Goal: Task Accomplishment & Management: Complete application form

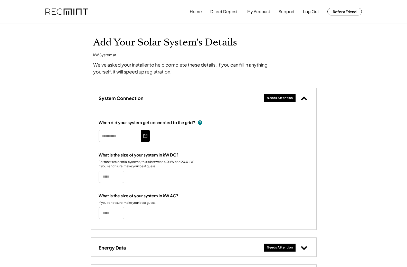
type input "*********"
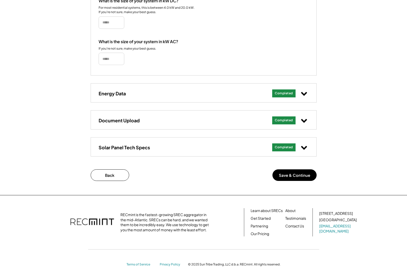
scroll to position [166, 0]
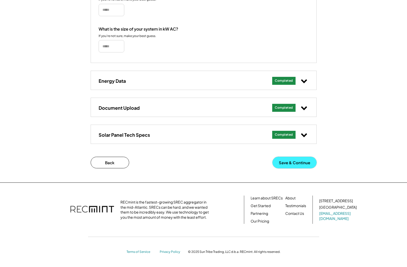
click at [292, 163] on button "Save & Continue" at bounding box center [294, 162] width 44 height 12
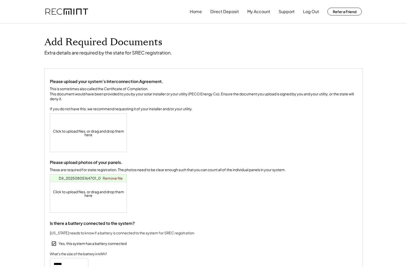
click at [92, 139] on div "Click to upload files, or drag and drop them here" at bounding box center [88, 133] width 77 height 38
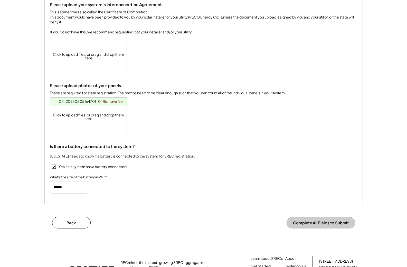
scroll to position [77, 0]
click at [80, 103] on span "DJI_20250805164701_0199_D.JPG" at bounding box center [89, 101] width 60 height 5
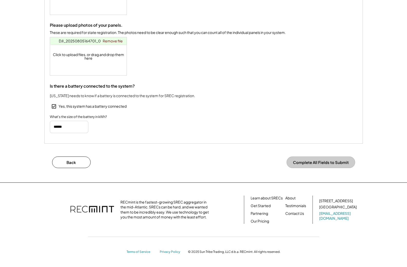
scroll to position [142, 0]
click at [67, 162] on button "Back" at bounding box center [71, 162] width 38 height 12
